Goal: Task Accomplishment & Management: Complete application form

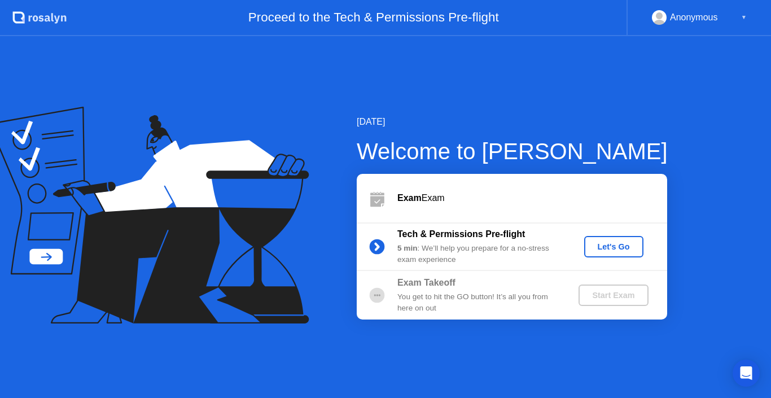
click at [628, 251] on div "Let's Go" at bounding box center [614, 246] width 50 height 9
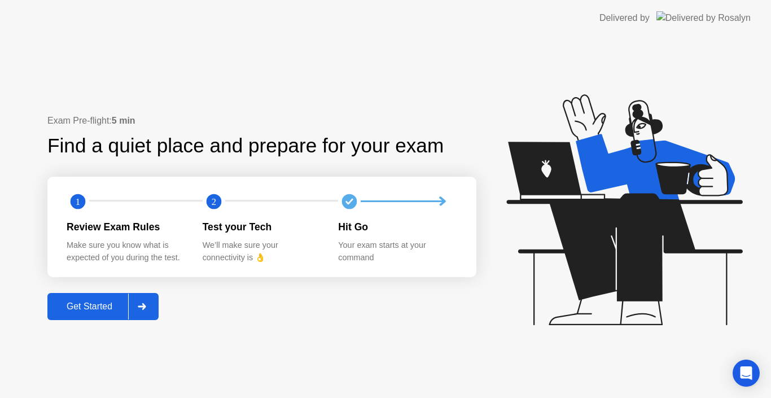
click at [111, 298] on button "Get Started" at bounding box center [102, 306] width 111 height 27
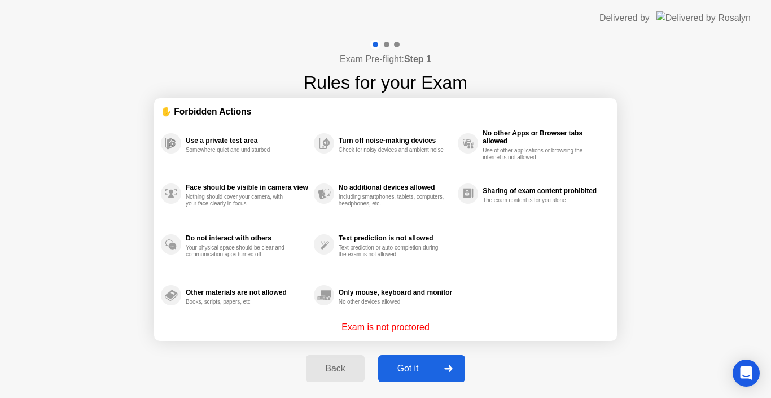
click at [419, 357] on button "Got it" at bounding box center [421, 368] width 87 height 27
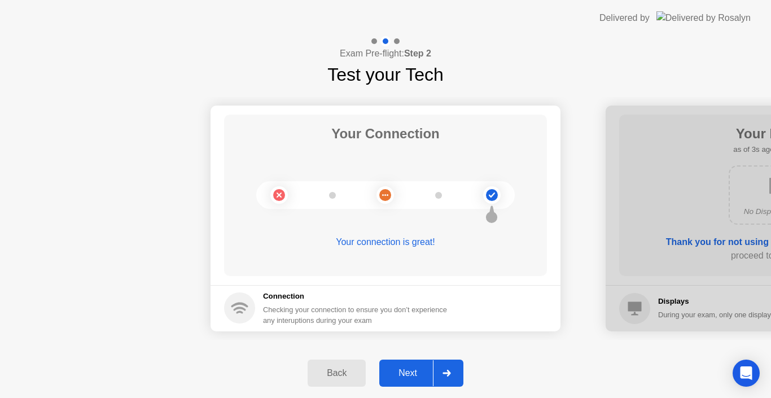
click at [417, 364] on button "Next" at bounding box center [422, 373] width 84 height 27
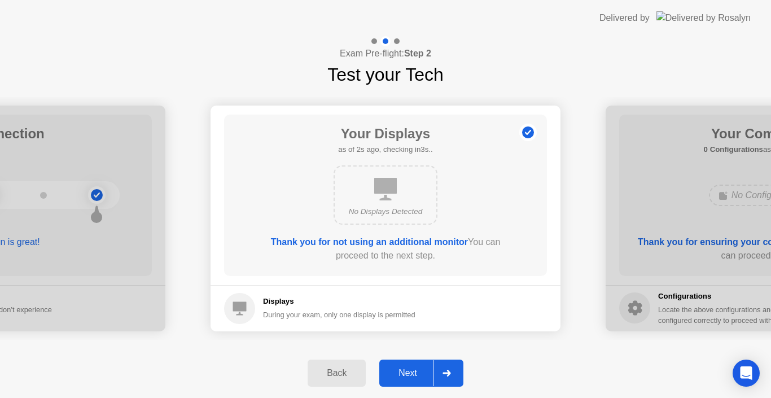
click at [412, 370] on div "Next" at bounding box center [408, 373] width 50 height 10
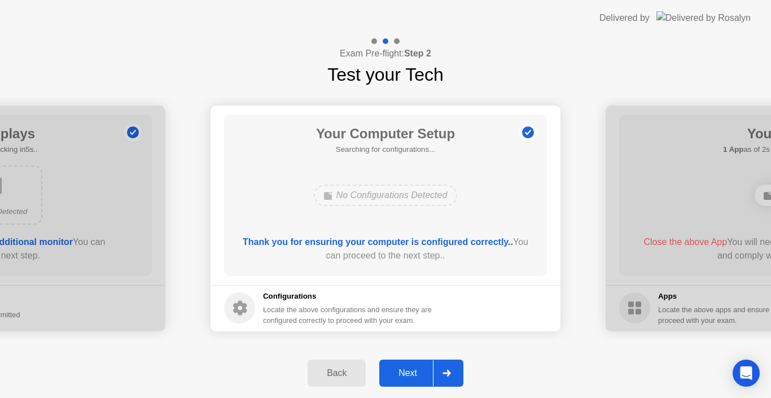
click at [412, 370] on div "Next" at bounding box center [408, 373] width 50 height 10
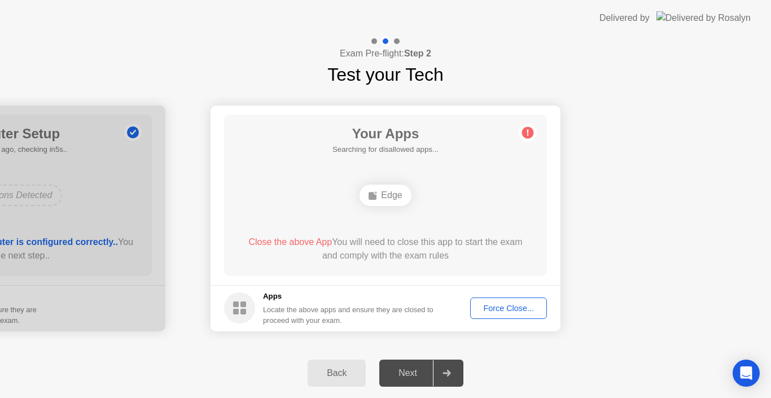
click at [498, 313] on div "Force Close..." at bounding box center [508, 308] width 69 height 9
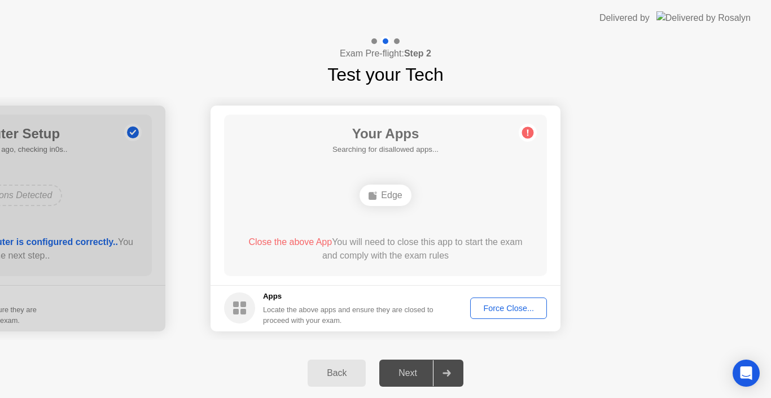
click at [502, 315] on button "Force Close..." at bounding box center [508, 308] width 77 height 21
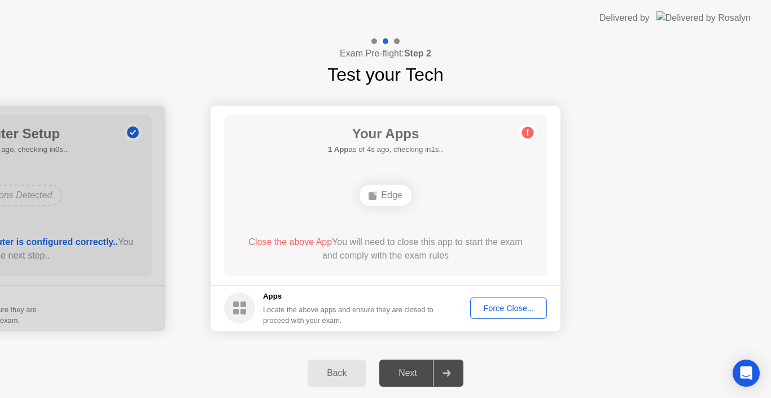
click at [490, 313] on div "Force Close..." at bounding box center [508, 308] width 69 height 9
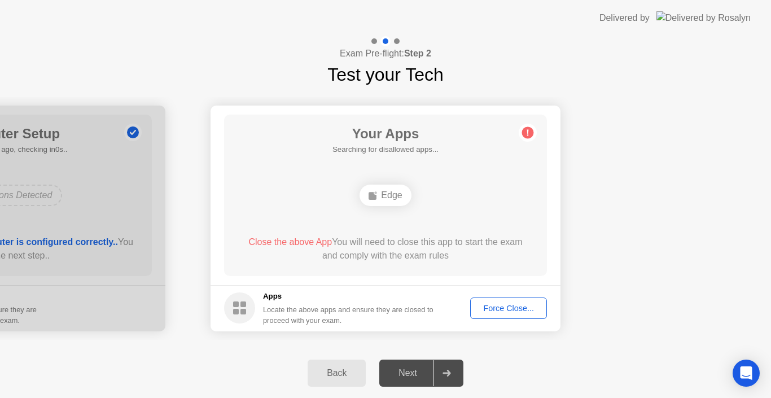
click at [487, 311] on div "Force Close..." at bounding box center [508, 308] width 69 height 9
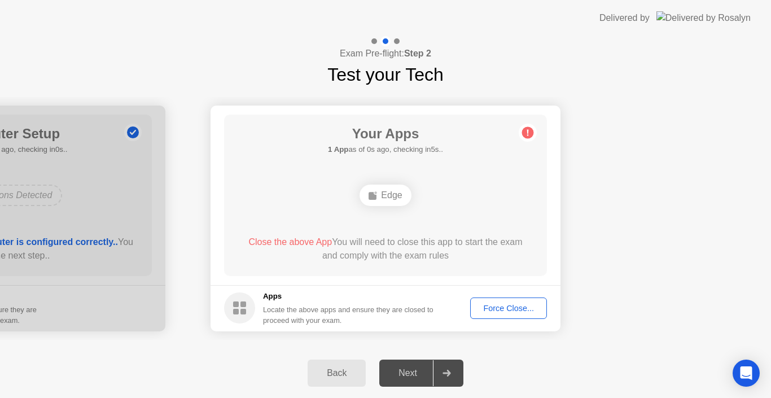
click at [420, 373] on div "Next" at bounding box center [408, 373] width 50 height 10
click at [450, 372] on icon at bounding box center [447, 373] width 8 height 7
click at [416, 371] on div "Next" at bounding box center [408, 373] width 50 height 10
click at [407, 369] on div "Next" at bounding box center [408, 373] width 50 height 10
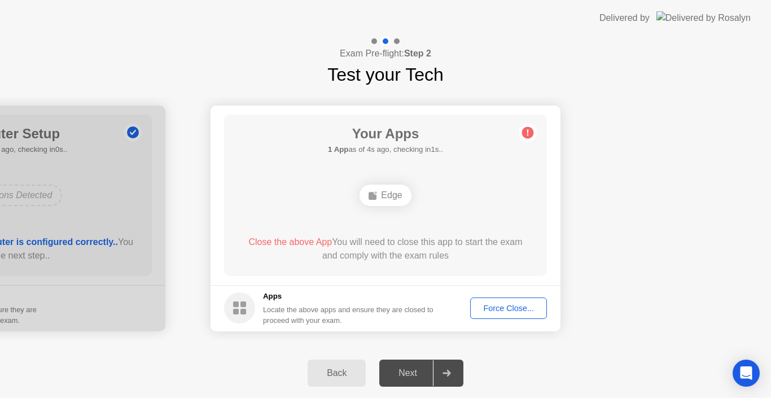
click at [498, 315] on button "Force Close..." at bounding box center [508, 308] width 77 height 21
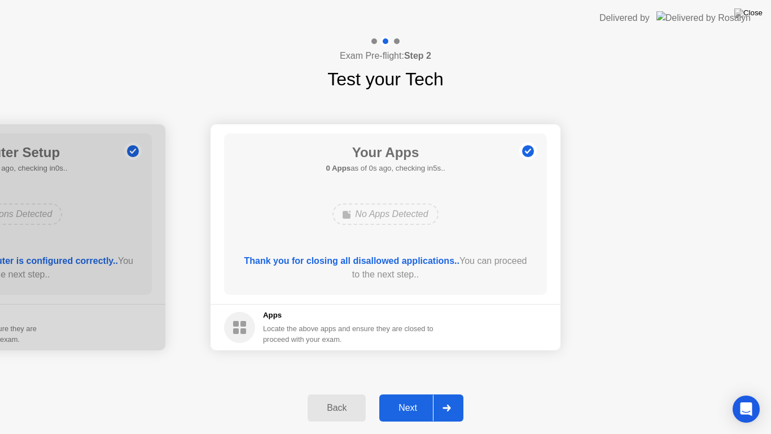
click at [261, 398] on div "Back Next" at bounding box center [385, 408] width 771 height 52
click at [412, 398] on div "Next" at bounding box center [408, 408] width 50 height 10
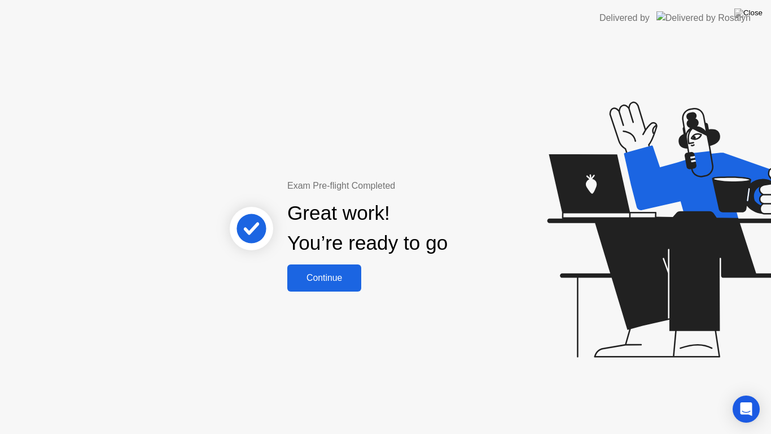
click at [328, 278] on div "Continue" at bounding box center [324, 278] width 67 height 10
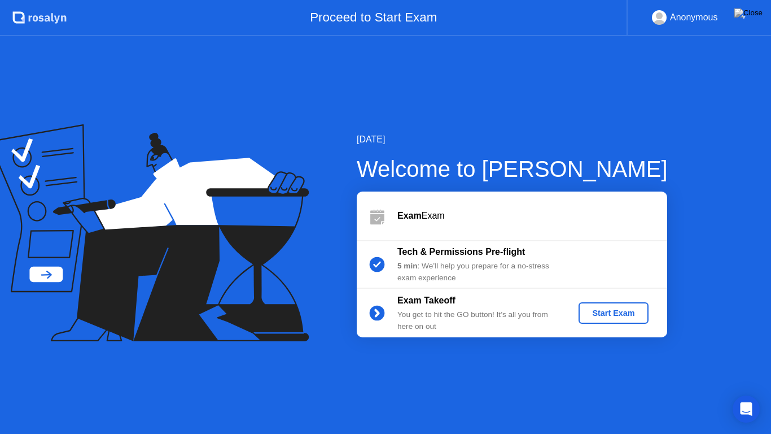
click at [624, 311] on div "Start Exam" at bounding box center [613, 312] width 60 height 9
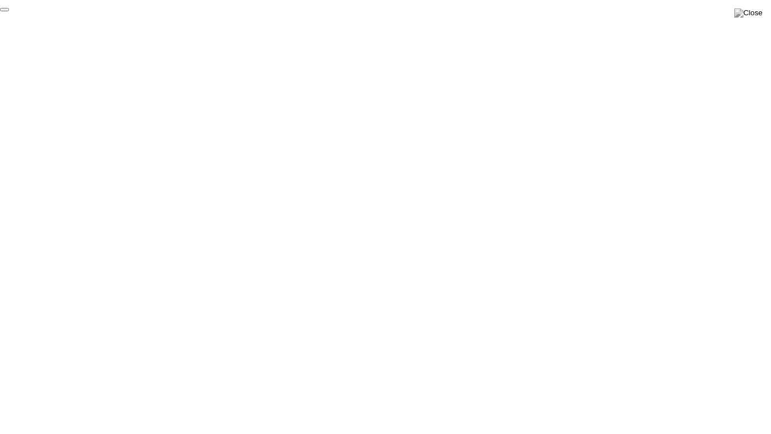
click div "End Proctoring Session"
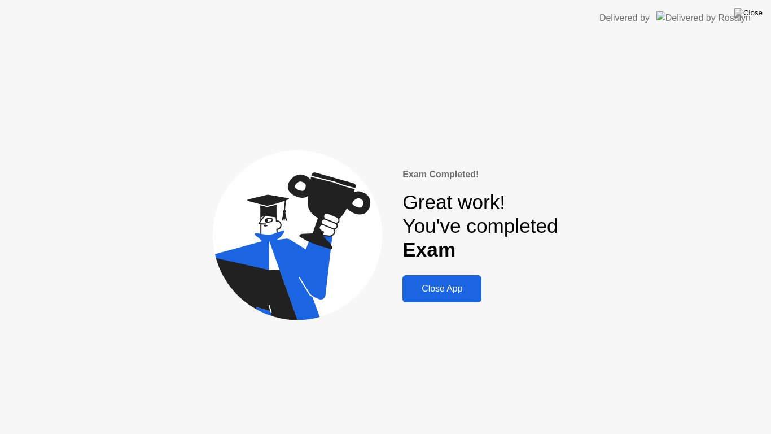
click at [429, 293] on div "Close App" at bounding box center [442, 289] width 72 height 10
